Goal: Find specific page/section: Find specific page/section

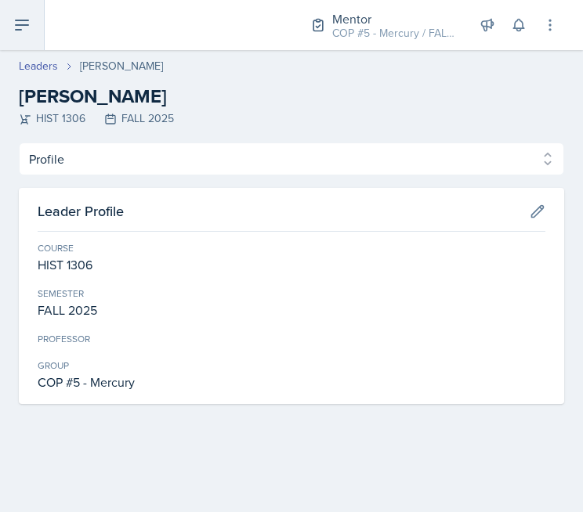
click at [13, 30] on icon at bounding box center [22, 25] width 19 height 19
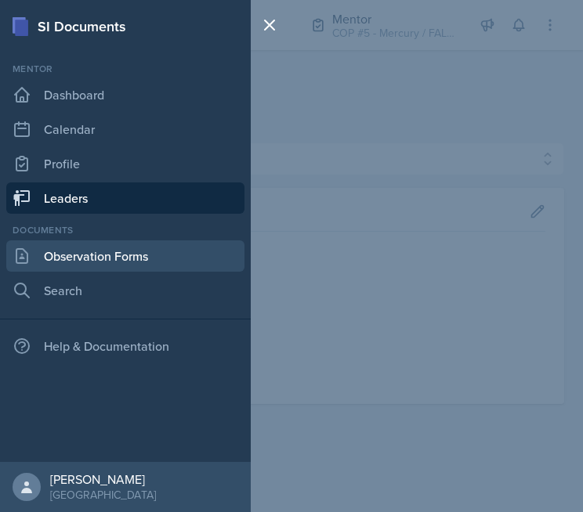
click at [107, 262] on link "Observation Forms" at bounding box center [125, 255] width 238 height 31
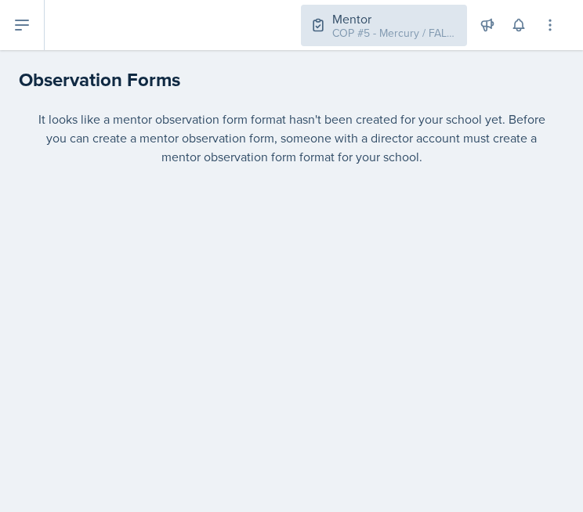
click at [420, 43] on div "Mentor COP #5 - Mercury / FALL 2025" at bounding box center [384, 26] width 166 height 42
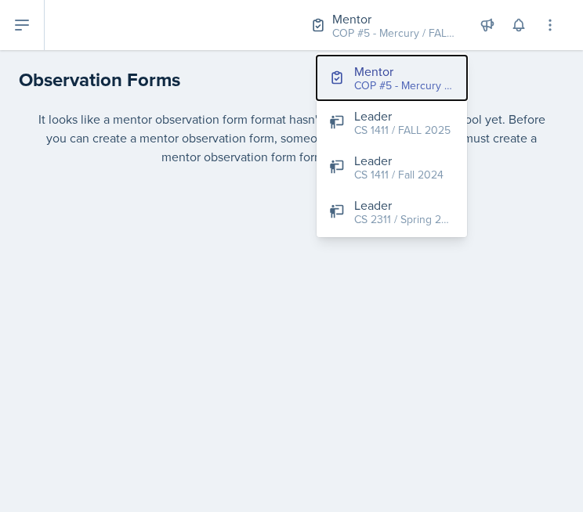
click at [405, 83] on div "COP #5 - Mercury / FALL 2025" at bounding box center [404, 86] width 100 height 16
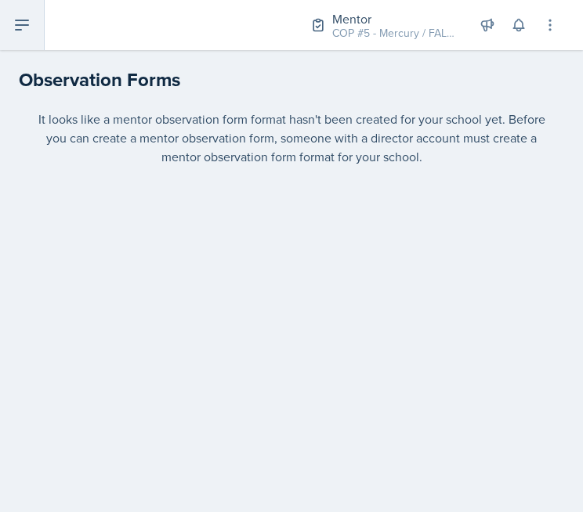
click at [40, 34] on button at bounding box center [22, 25] width 45 height 50
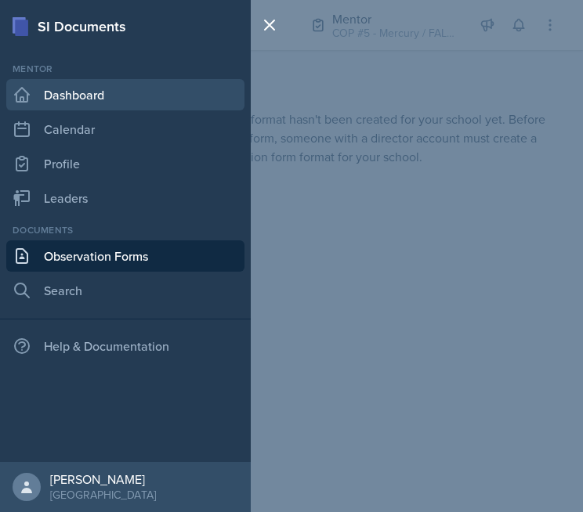
click at [105, 102] on link "Dashboard" at bounding box center [125, 94] width 238 height 31
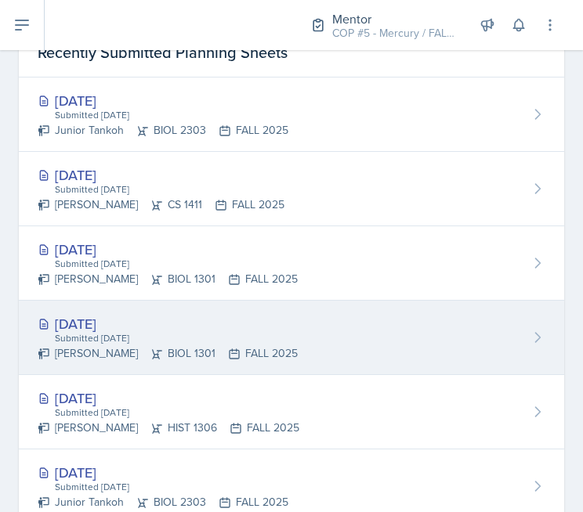
scroll to position [783, 0]
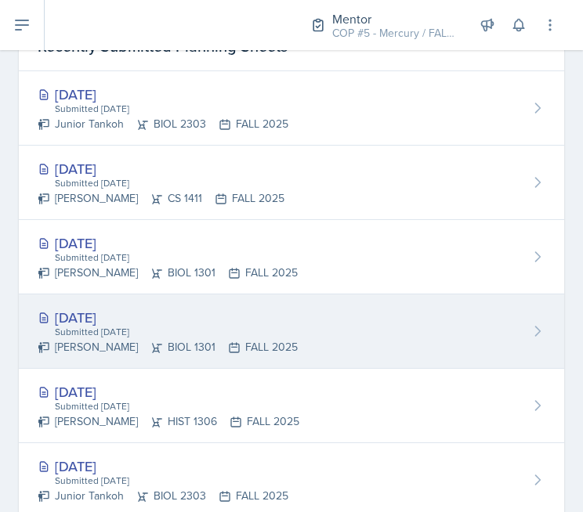
click at [258, 312] on div "[DATE]" at bounding box center [168, 317] width 260 height 21
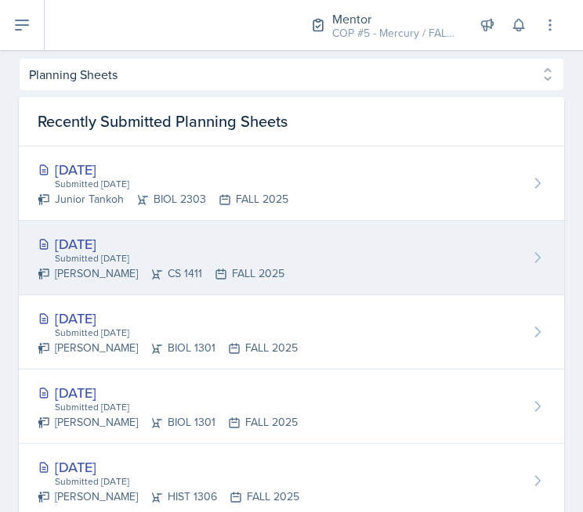
scroll to position [705, 0]
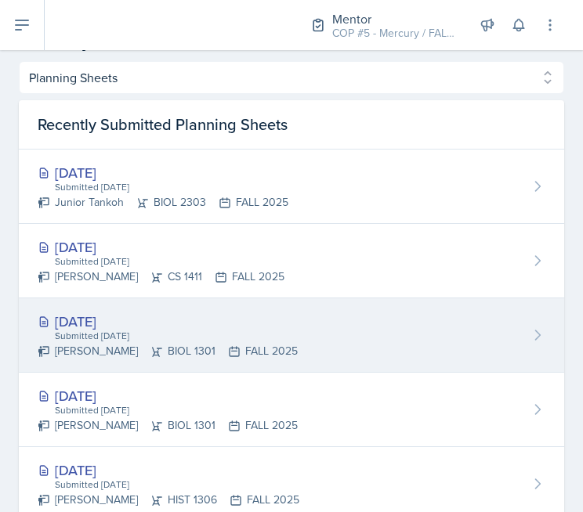
click at [243, 308] on div "[DATE] Submitted [DATE] [PERSON_NAME] BIOL 1301 FALL 2025" at bounding box center [291, 335] width 545 height 74
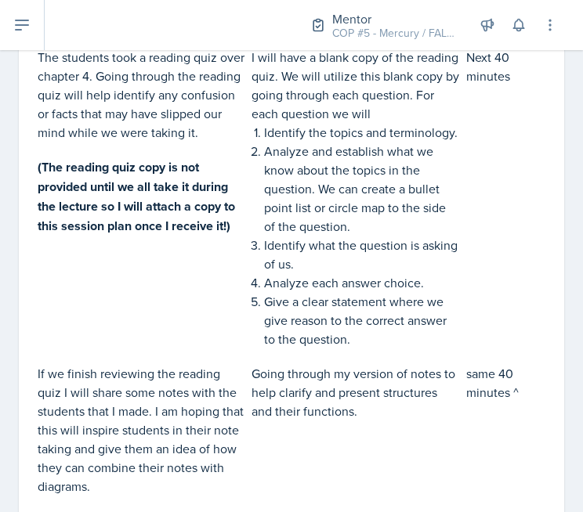
scroll to position [627, 0]
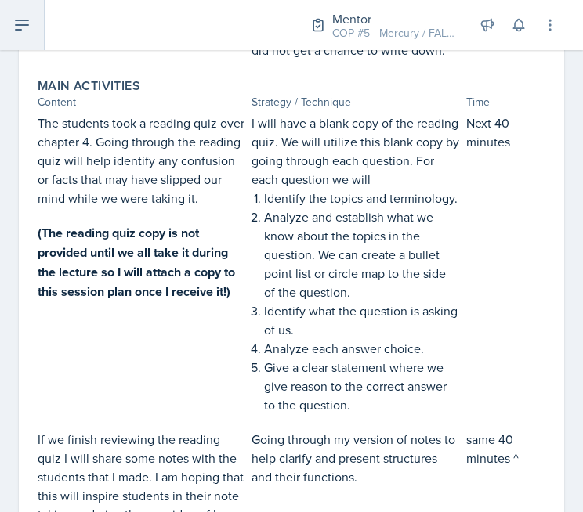
click at [34, 31] on button at bounding box center [22, 25] width 45 height 50
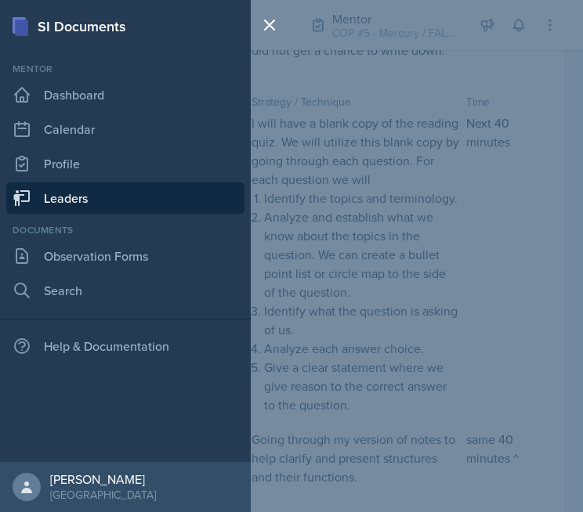
click at [110, 190] on link "Leaders" at bounding box center [125, 198] width 238 height 31
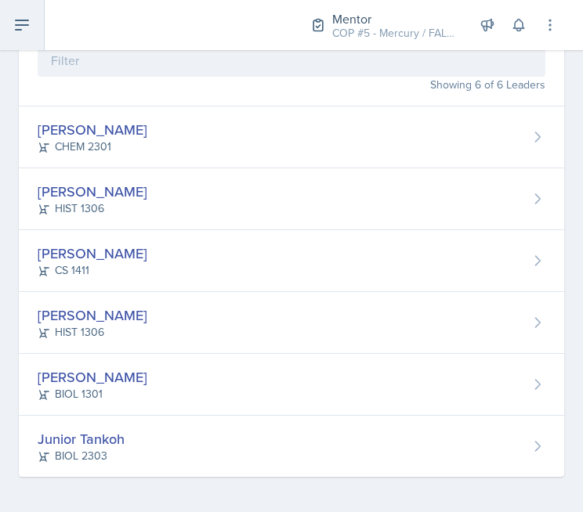
click at [0, 16] on button at bounding box center [22, 25] width 45 height 50
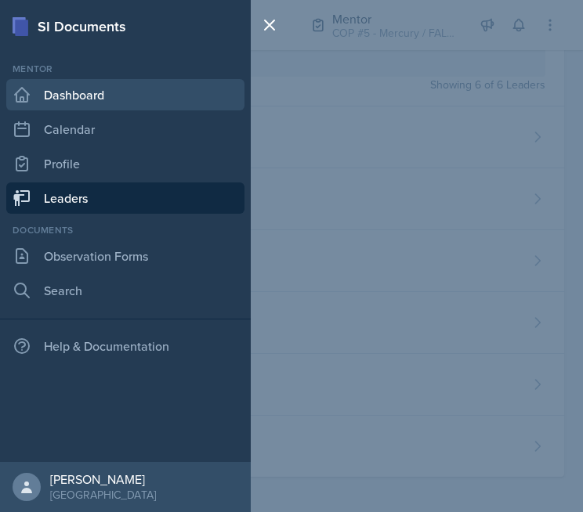
click at [100, 93] on link "Dashboard" at bounding box center [125, 94] width 238 height 31
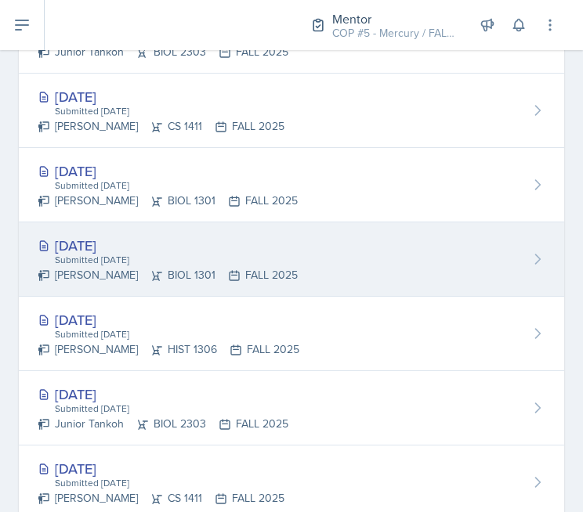
scroll to position [862, 0]
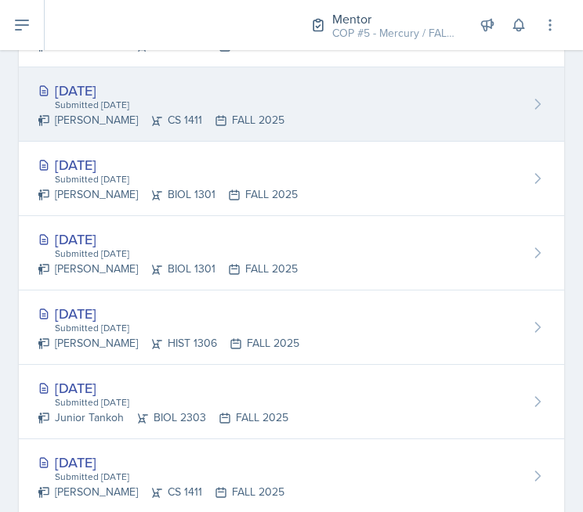
click at [189, 92] on div "[DATE]" at bounding box center [161, 90] width 247 height 21
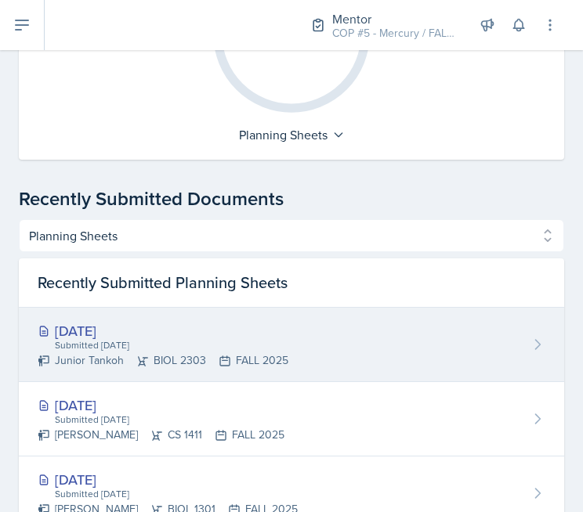
scroll to position [627, 0]
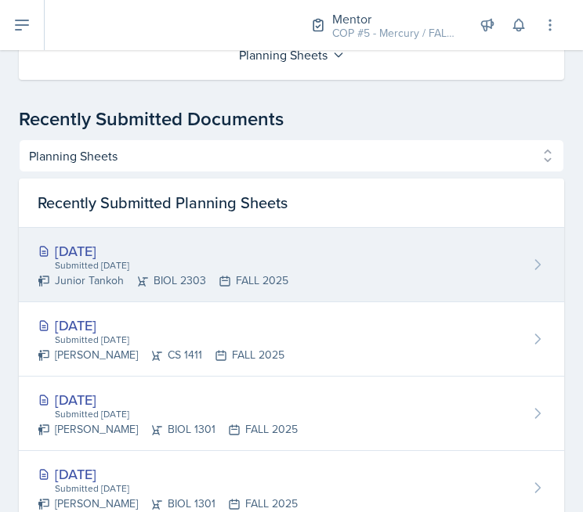
click at [254, 240] on div "[DATE]" at bounding box center [163, 250] width 251 height 21
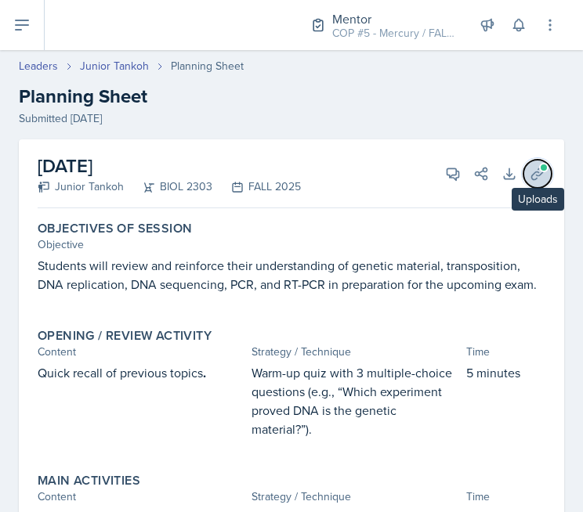
click at [539, 170] on span at bounding box center [543, 167] width 9 height 9
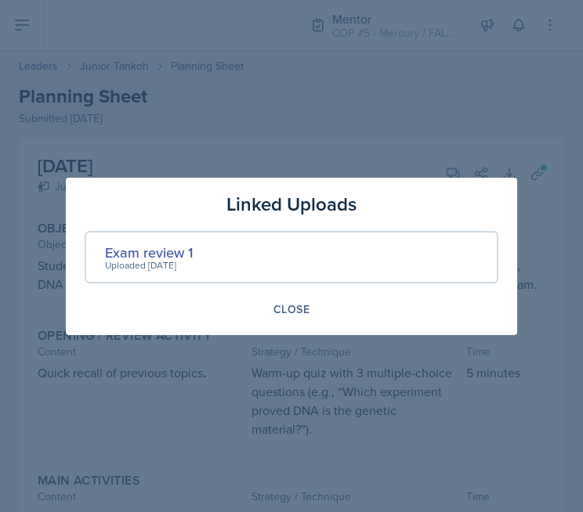
click at [175, 258] on div "Uploaded [DATE]" at bounding box center [149, 265] width 88 height 14
click at [341, 333] on div "Linked Uploads Exam review 1 Uploaded [DATE] Close" at bounding box center [291, 256] width 451 height 157
click at [298, 305] on div "Close" at bounding box center [291, 309] width 36 height 13
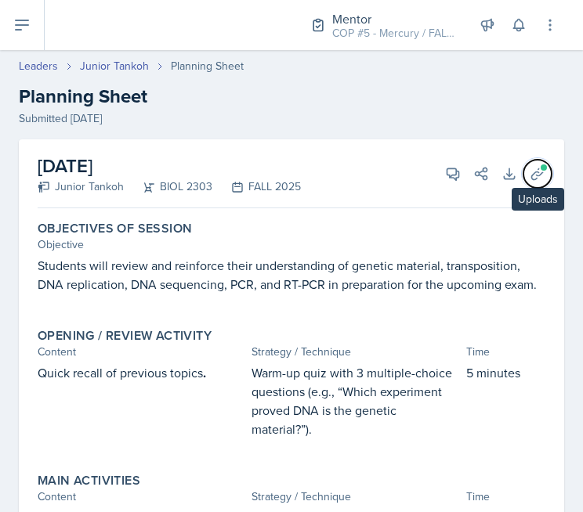
click at [530, 169] on icon at bounding box center [538, 174] width 16 height 16
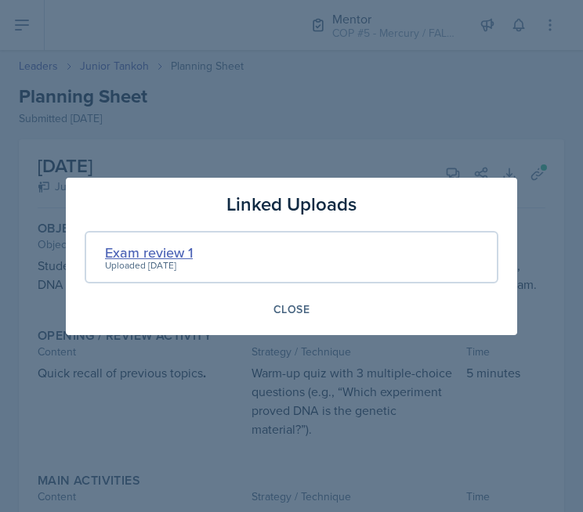
click at [147, 253] on div "Exam review 1" at bounding box center [149, 252] width 88 height 21
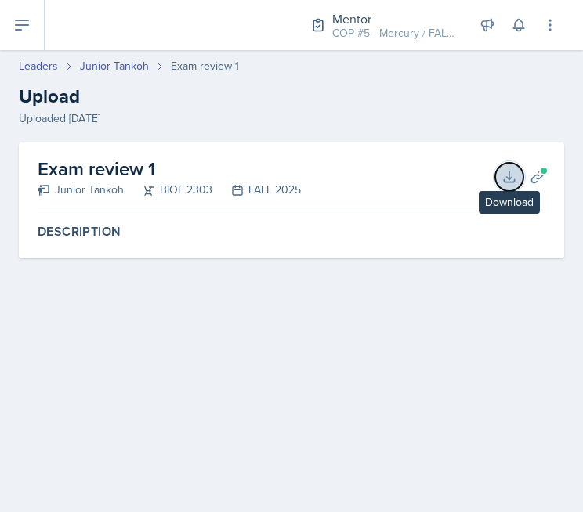
click at [514, 177] on icon at bounding box center [509, 177] width 16 height 16
click at [323, 287] on div "Exam review 1 Junior Tankoh BIOL 2303 FALL 2025 Download Planning Sheets Descri…" at bounding box center [291, 220] width 583 height 154
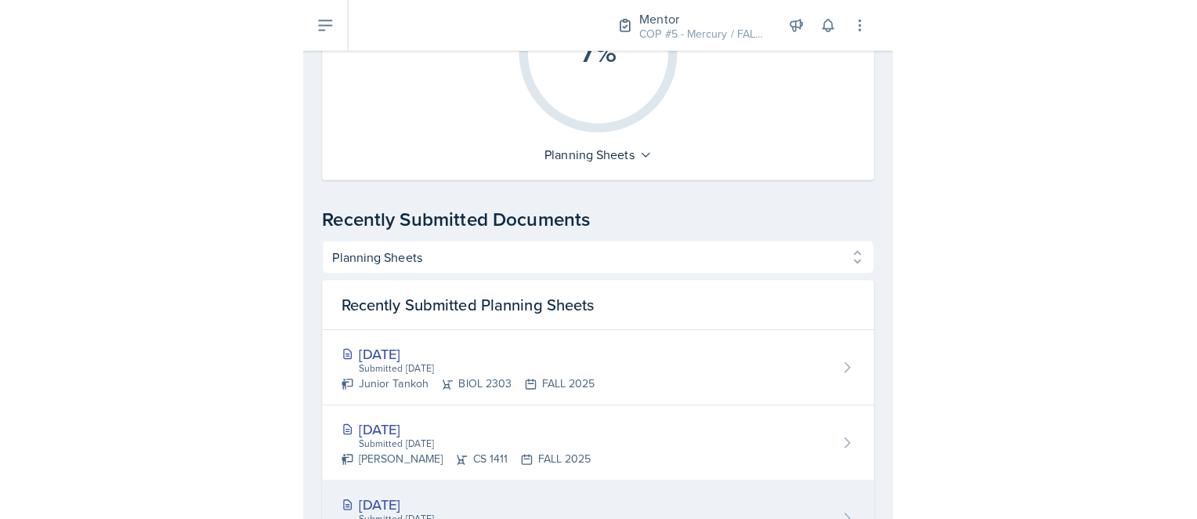
scroll to position [573, 0]
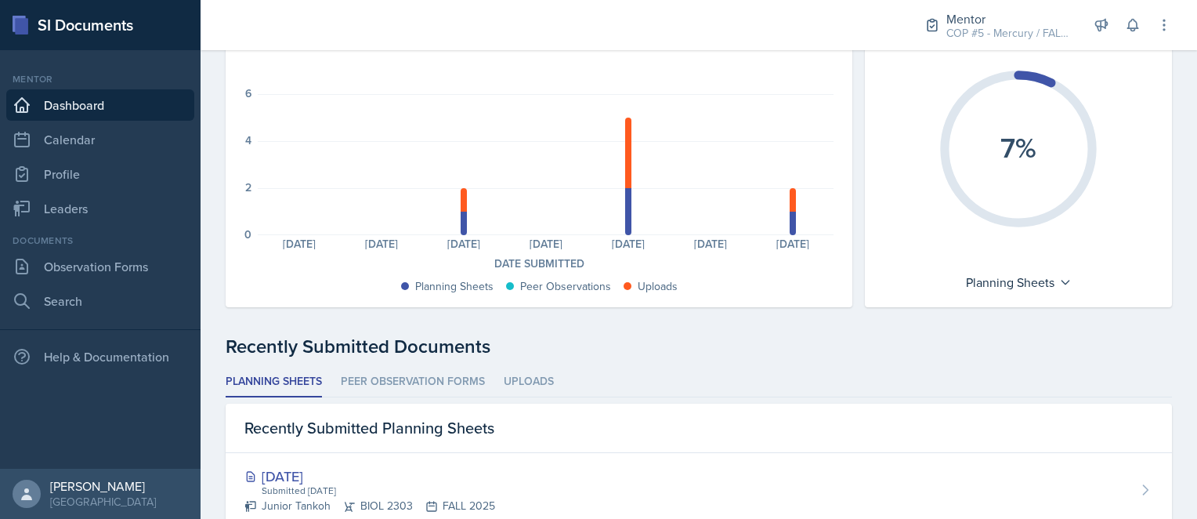
scroll to position [136, 0]
